Goal: Task Accomplishment & Management: Manage account settings

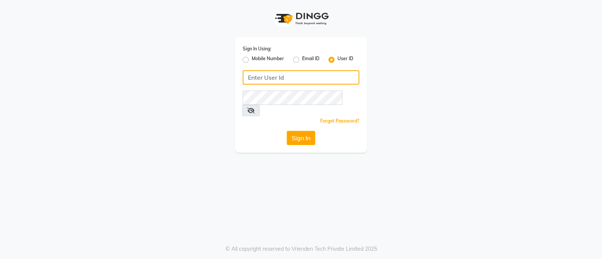
click at [326, 80] on input "Username" at bounding box center [301, 77] width 117 height 14
type input "vivian"
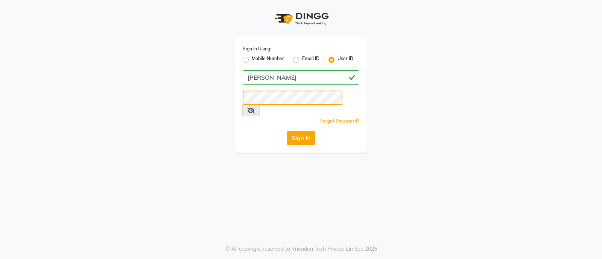
click at [287, 131] on button "Sign In" at bounding box center [301, 138] width 29 height 14
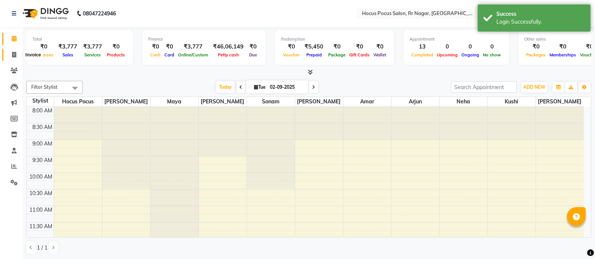
click at [15, 53] on icon at bounding box center [14, 55] width 4 height 6
select select "service"
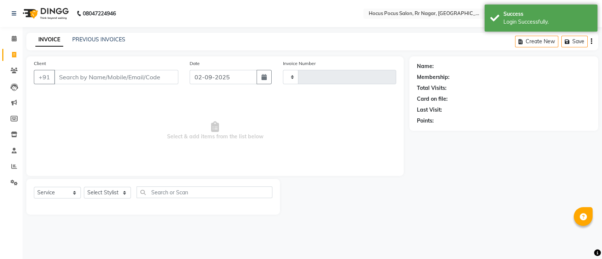
type input "3873"
select select "5019"
click at [422, 13] on input "text" at bounding box center [421, 15] width 109 height 8
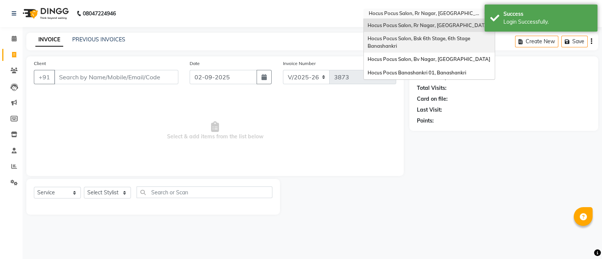
click at [421, 46] on div "Hocus Pocus Salon, Bsk 6th Stage, 6th Stage Banashankri" at bounding box center [429, 42] width 131 height 21
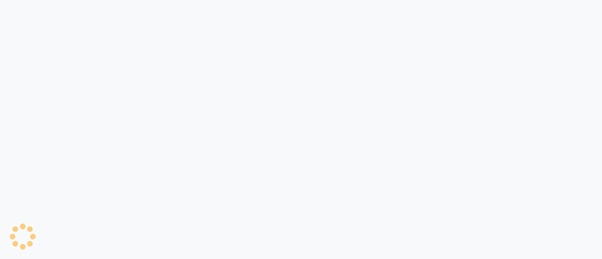
select select "service"
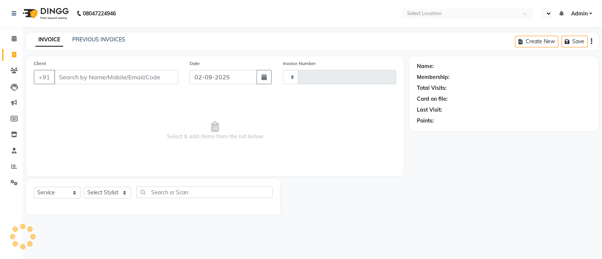
type input "3500"
select select "en"
select select "5242"
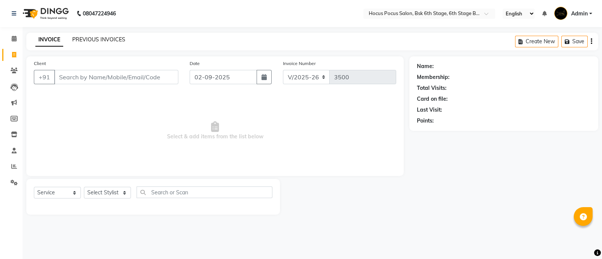
click at [113, 41] on link "PREVIOUS INVOICES" at bounding box center [98, 39] width 53 height 7
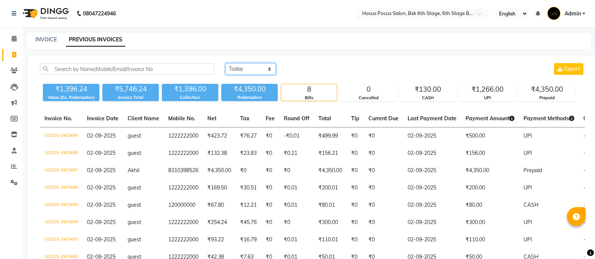
click at [259, 70] on select "[DATE] [DATE] Custom Range" at bounding box center [250, 69] width 50 height 12
select select "range"
click at [225, 63] on select "[DATE] [DATE] Custom Range" at bounding box center [250, 69] width 50 height 12
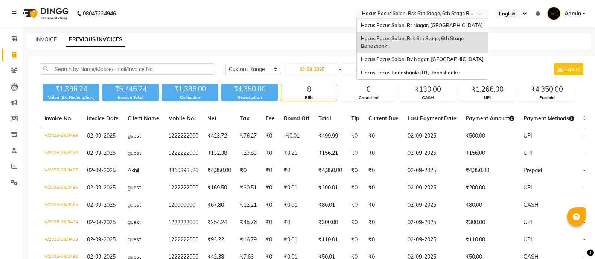
click at [423, 15] on input "text" at bounding box center [414, 15] width 109 height 8
click at [418, 75] on span "Hocus Pocus Banashankri 01, Banashankri" at bounding box center [409, 73] width 99 height 6
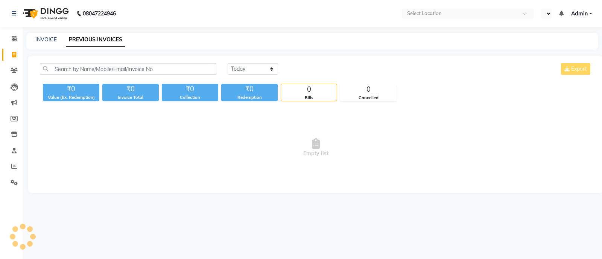
select select "en"
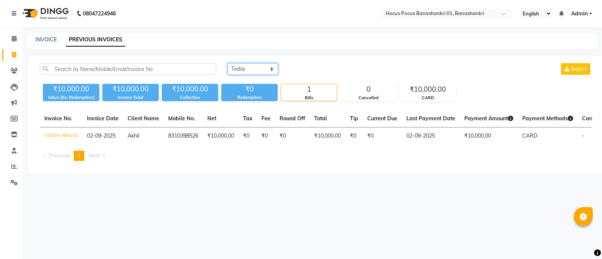
click at [255, 73] on select "Today Yesterday Custom Range" at bounding box center [253, 69] width 50 height 12
select select "range"
click at [228, 63] on select "[DATE] [DATE] Custom Range" at bounding box center [253, 69] width 50 height 12
click at [302, 72] on input "02-09-2025" at bounding box center [314, 69] width 53 height 11
select select "9"
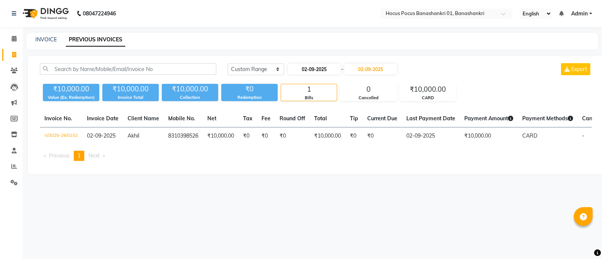
select select "2025"
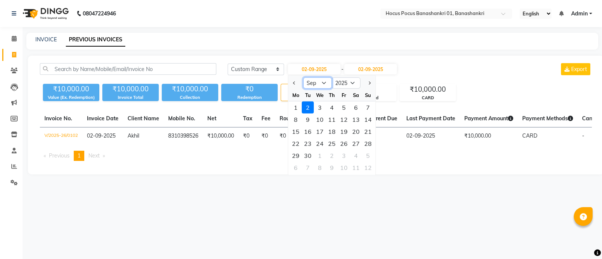
click at [319, 85] on select "Jan Feb Mar Apr May Jun [DATE] Aug Sep Oct Nov Dec" at bounding box center [317, 82] width 29 height 11
select select "8"
click at [303, 77] on select "Jan Feb Mar Apr May Jun [DATE] Aug Sep Oct Nov Dec" at bounding box center [317, 82] width 29 height 11
click at [339, 156] on div "29" at bounding box center [344, 156] width 12 height 12
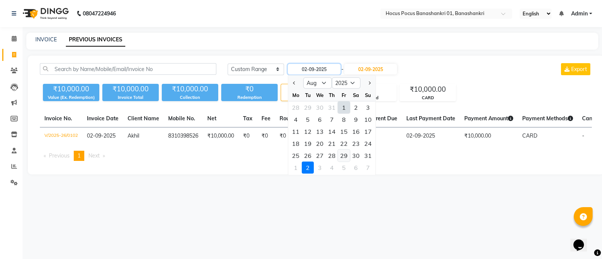
type input "[DATE]"
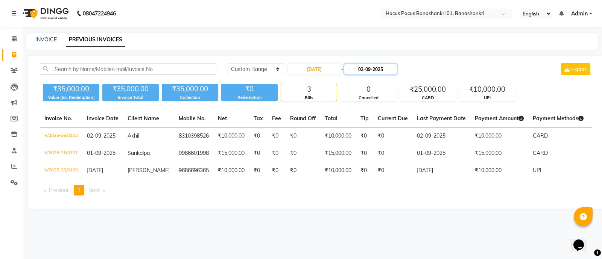
click at [374, 67] on input "02-09-2025" at bounding box center [370, 69] width 53 height 11
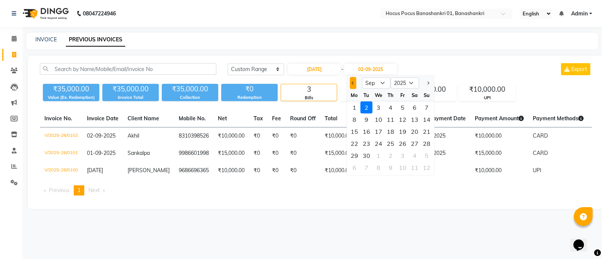
click at [352, 87] on button "Previous month" at bounding box center [353, 83] width 6 height 12
select select "8"
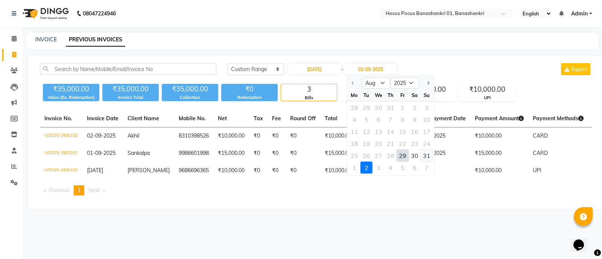
click at [426, 158] on div "31" at bounding box center [427, 156] width 12 height 12
type input "31-08-2025"
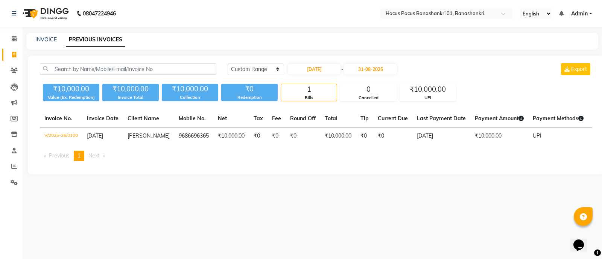
click at [314, 200] on div "08047224946 Select Location × Hocus Pocus Banashankri 01, Banashankri English E…" at bounding box center [301, 129] width 602 height 259
click at [410, 14] on input "text" at bounding box center [438, 15] width 109 height 8
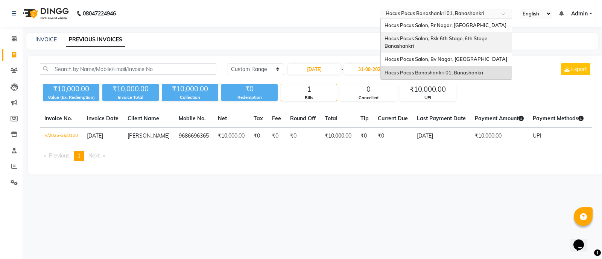
click at [424, 43] on div "Hocus Pocus Salon, Bsk 6th Stage, 6th Stage Banashankri" at bounding box center [446, 42] width 131 height 21
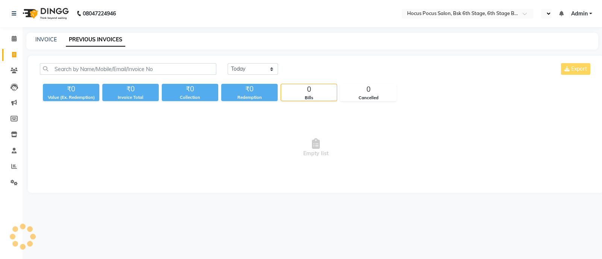
select select "en"
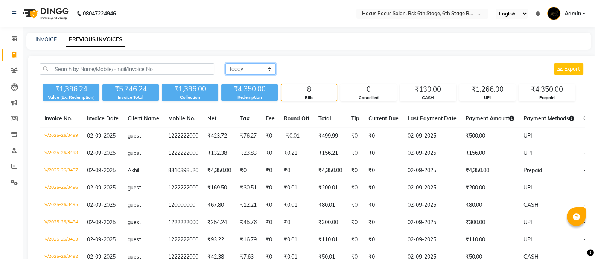
click at [261, 70] on select "[DATE] [DATE] Custom Range" at bounding box center [250, 69] width 50 height 12
select select "range"
click at [225, 63] on select "[DATE] [DATE] Custom Range" at bounding box center [250, 69] width 50 height 12
click at [316, 66] on input "02-09-2025" at bounding box center [311, 69] width 53 height 11
select select "9"
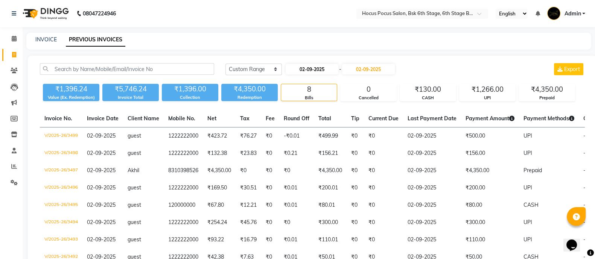
select select "2025"
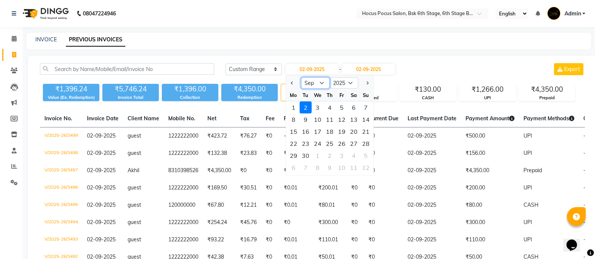
click at [305, 85] on select "Jan Feb Mar Apr May Jun [DATE] Aug Sep Oct Nov Dec" at bounding box center [315, 82] width 29 height 11
select select "8"
click at [301, 77] on select "Jan Feb Mar Apr May Jun [DATE] Aug Sep Oct Nov Dec" at bounding box center [315, 82] width 29 height 11
click at [340, 105] on div "1" at bounding box center [342, 108] width 12 height 12
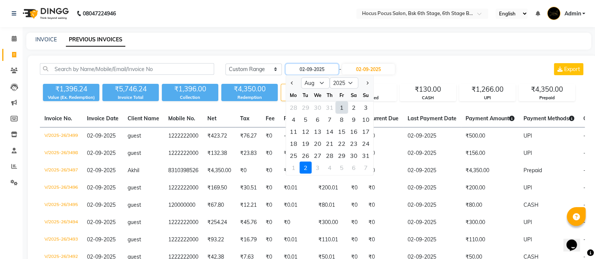
type input "01-08-2025"
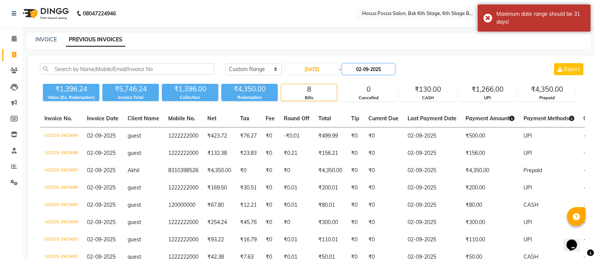
click at [371, 69] on input "02-09-2025" at bounding box center [368, 69] width 53 height 11
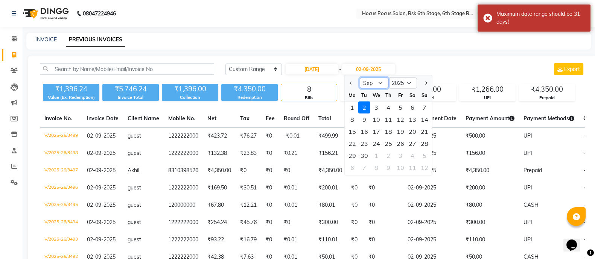
click at [380, 82] on select "Aug Sep Oct Nov Dec" at bounding box center [373, 82] width 29 height 11
select select "8"
click at [380, 82] on select "Aug Sep Oct Nov Dec" at bounding box center [373, 82] width 29 height 11
click at [423, 155] on div "31" at bounding box center [424, 156] width 12 height 12
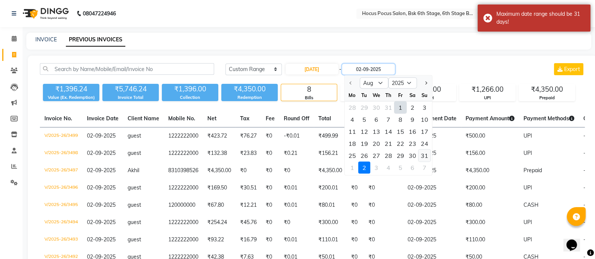
type input "31-08-2025"
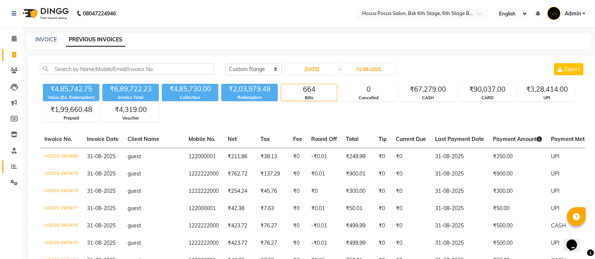
click at [15, 162] on span at bounding box center [14, 166] width 13 height 9
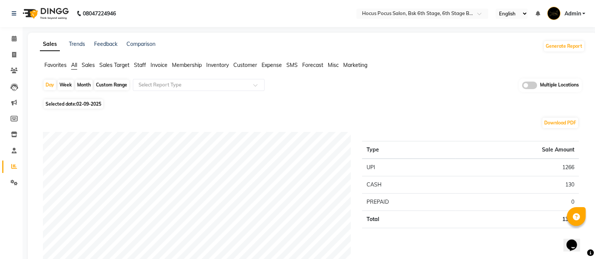
click at [144, 65] on span "Staff" at bounding box center [140, 65] width 12 height 7
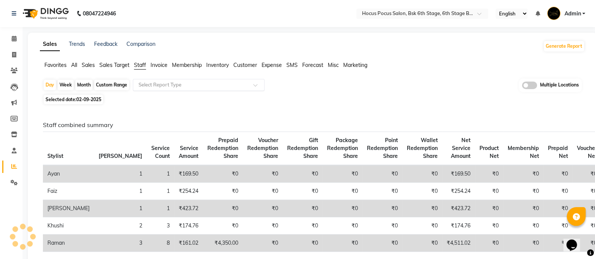
click at [175, 81] on input "text" at bounding box center [191, 85] width 108 height 8
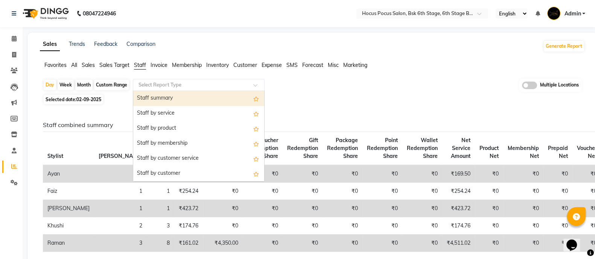
click at [80, 84] on div "Month" at bounding box center [83, 85] width 17 height 11
select select "9"
select select "2025"
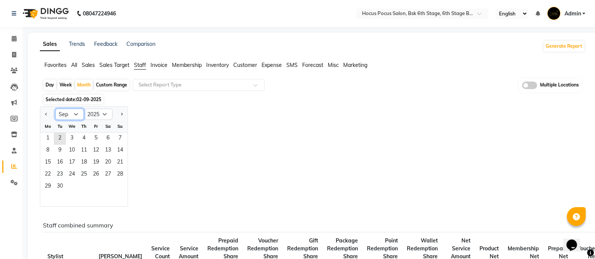
click at [71, 111] on select "Jan Feb Mar Apr May Jun Jul Aug Sep Oct Nov Dec" at bounding box center [69, 114] width 29 height 11
select select "8"
click at [55, 109] on select "Jan Feb Mar Apr May Jun Jul Aug Sep Oct Nov Dec" at bounding box center [69, 114] width 29 height 11
click at [94, 138] on span "1" at bounding box center [96, 139] width 12 height 12
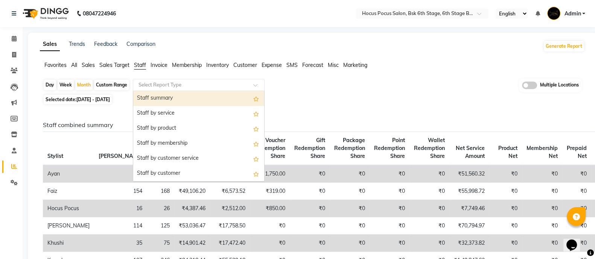
click at [173, 82] on input "text" at bounding box center [191, 85] width 108 height 8
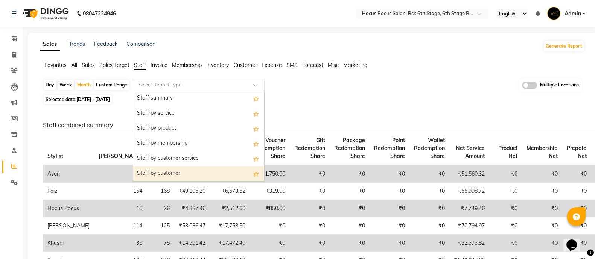
click at [183, 174] on div "Staff by customer" at bounding box center [198, 173] width 131 height 15
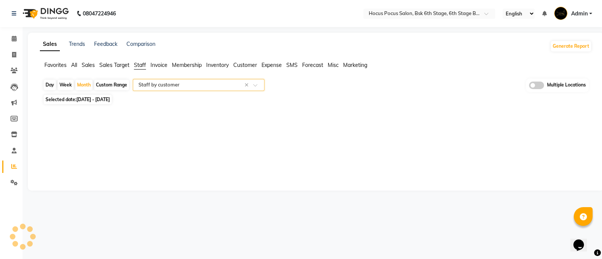
select select "full_report"
select select "csv"
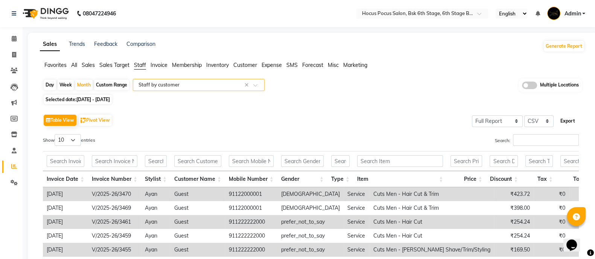
click at [567, 123] on button "Export" at bounding box center [567, 121] width 21 height 13
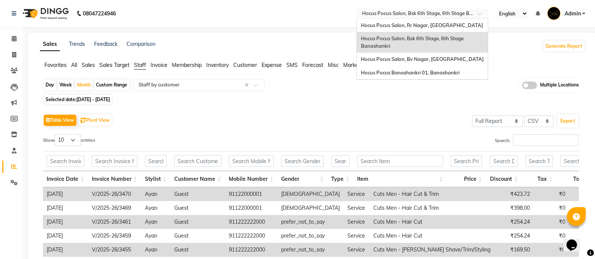
click at [422, 15] on input "text" at bounding box center [414, 15] width 109 height 8
click at [421, 24] on span "Hocus Pocus Salon, Rr Nagar, [GEOGRAPHIC_DATA]" at bounding box center [421, 25] width 122 height 6
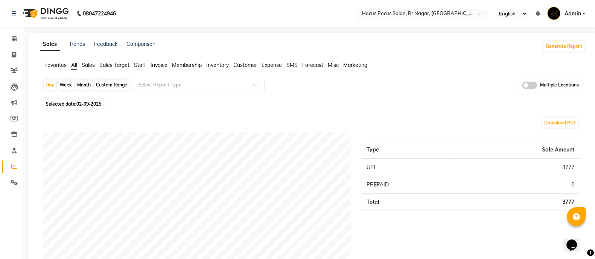
click at [143, 67] on span "Staff" at bounding box center [140, 65] width 12 height 7
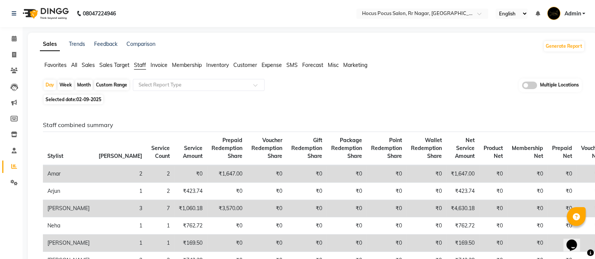
click at [81, 82] on div "Month" at bounding box center [83, 85] width 17 height 11
select select "9"
select select "2025"
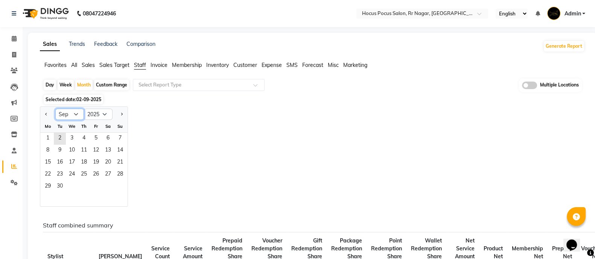
click at [75, 114] on select "Jan Feb Mar Apr May Jun Jul Aug Sep Oct Nov Dec" at bounding box center [69, 114] width 29 height 11
select select "8"
click at [55, 109] on select "Jan Feb Mar Apr May Jun Jul Aug Sep Oct Nov Dec" at bounding box center [69, 114] width 29 height 11
click at [90, 138] on span "1" at bounding box center [96, 139] width 12 height 12
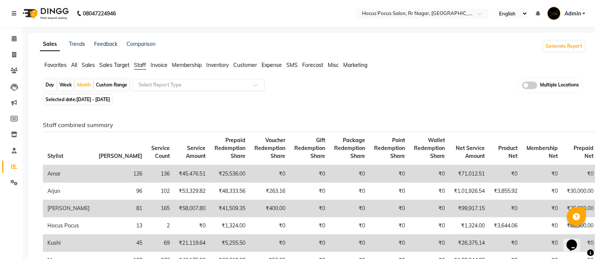
click at [197, 88] on div "Select Report Type" at bounding box center [199, 85] width 132 height 12
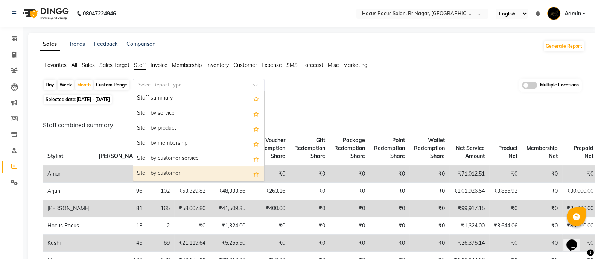
click at [193, 171] on div "Staff by customer" at bounding box center [198, 173] width 131 height 15
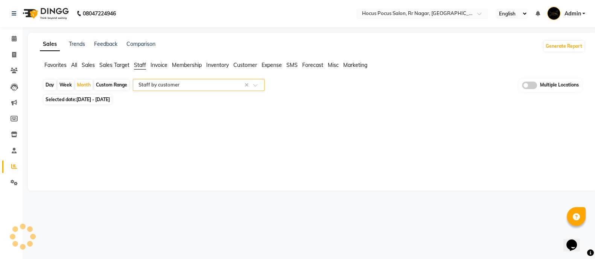
select select "full_report"
select select "csv"
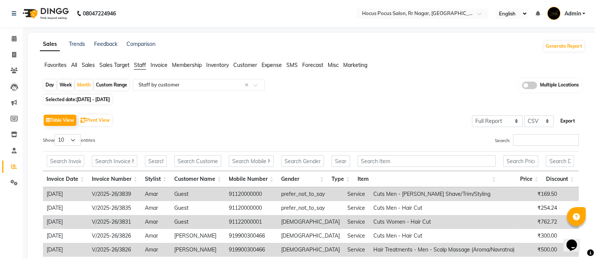
click at [570, 117] on button "Export" at bounding box center [567, 121] width 21 height 13
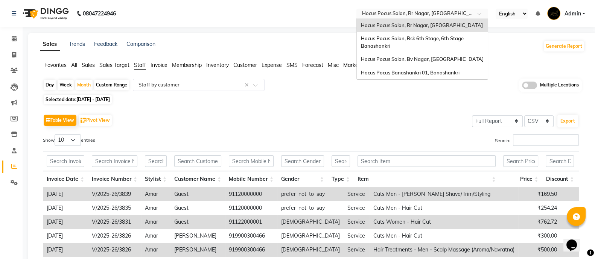
click at [396, 16] on input "text" at bounding box center [414, 15] width 109 height 8
click at [404, 68] on div "Hocus Pocus Banashankri 01, Banashankri" at bounding box center [422, 73] width 131 height 14
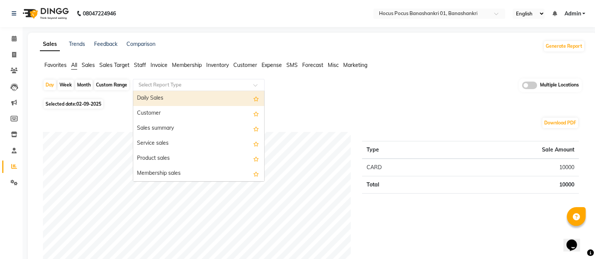
click at [185, 84] on input "text" at bounding box center [191, 85] width 108 height 8
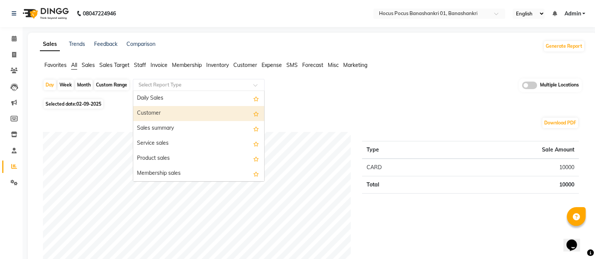
click at [143, 63] on span "Staff" at bounding box center [140, 65] width 12 height 7
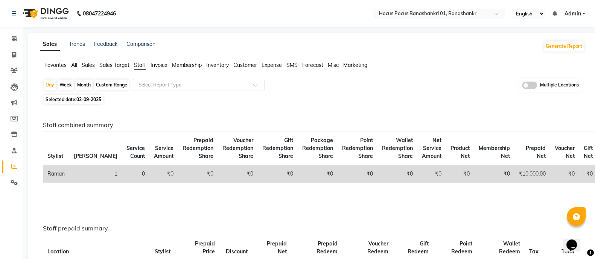
click at [86, 84] on div "Month" at bounding box center [83, 85] width 17 height 11
select select "9"
select select "2025"
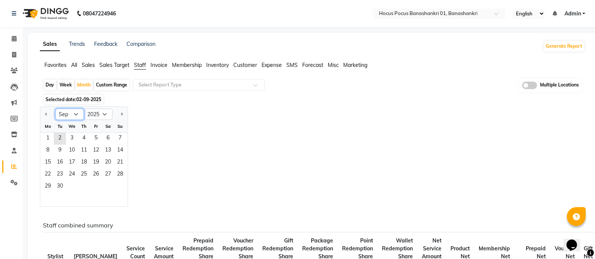
click at [72, 115] on select "Jan Feb Mar Apr May Jun Jul Aug Sep Oct Nov Dec" at bounding box center [69, 114] width 29 height 11
select select "8"
click at [55, 109] on select "Jan Feb Mar Apr May Jun Jul Aug Sep Oct Nov Dec" at bounding box center [69, 114] width 29 height 11
click at [101, 139] on span "1" at bounding box center [96, 139] width 12 height 12
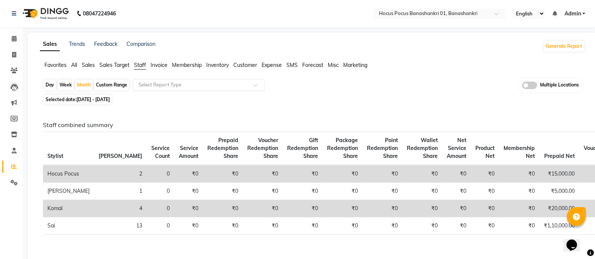
click at [225, 79] on div "Select Report Type" at bounding box center [199, 85] width 132 height 12
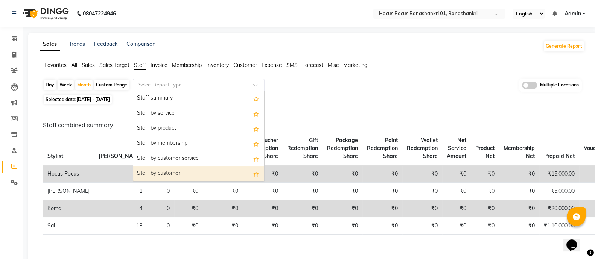
click at [208, 174] on div "Staff by customer" at bounding box center [198, 173] width 131 height 15
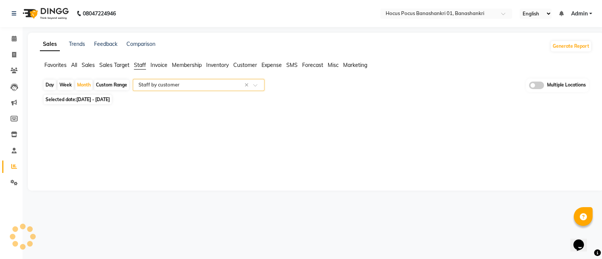
select select "full_report"
select select "csv"
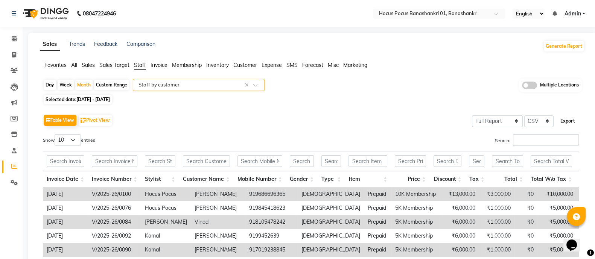
click at [571, 120] on button "Export" at bounding box center [567, 121] width 21 height 13
click at [16, 57] on icon at bounding box center [14, 55] width 4 height 6
select select "service"
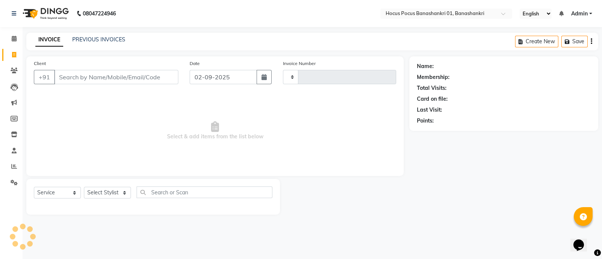
type input "0103"
select select "6513"
click at [410, 17] on input "text" at bounding box center [438, 15] width 109 height 8
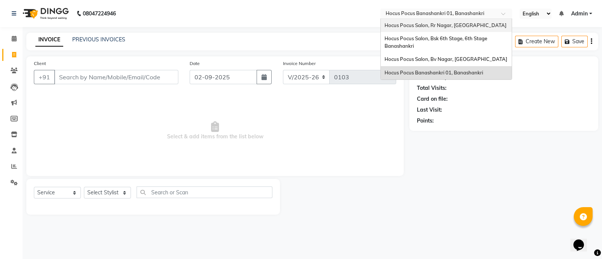
click at [410, 30] on div "Hocus Pocus Salon, Rr Nagar, [GEOGRAPHIC_DATA]" at bounding box center [446, 26] width 131 height 14
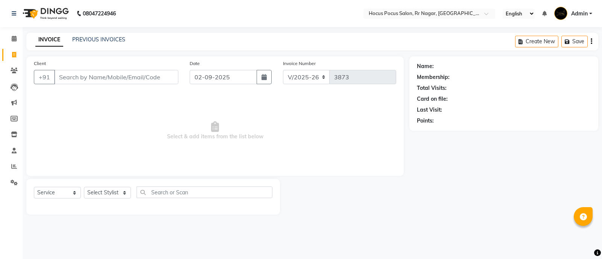
select select "5019"
select select "service"
